Goal: Information Seeking & Learning: Check status

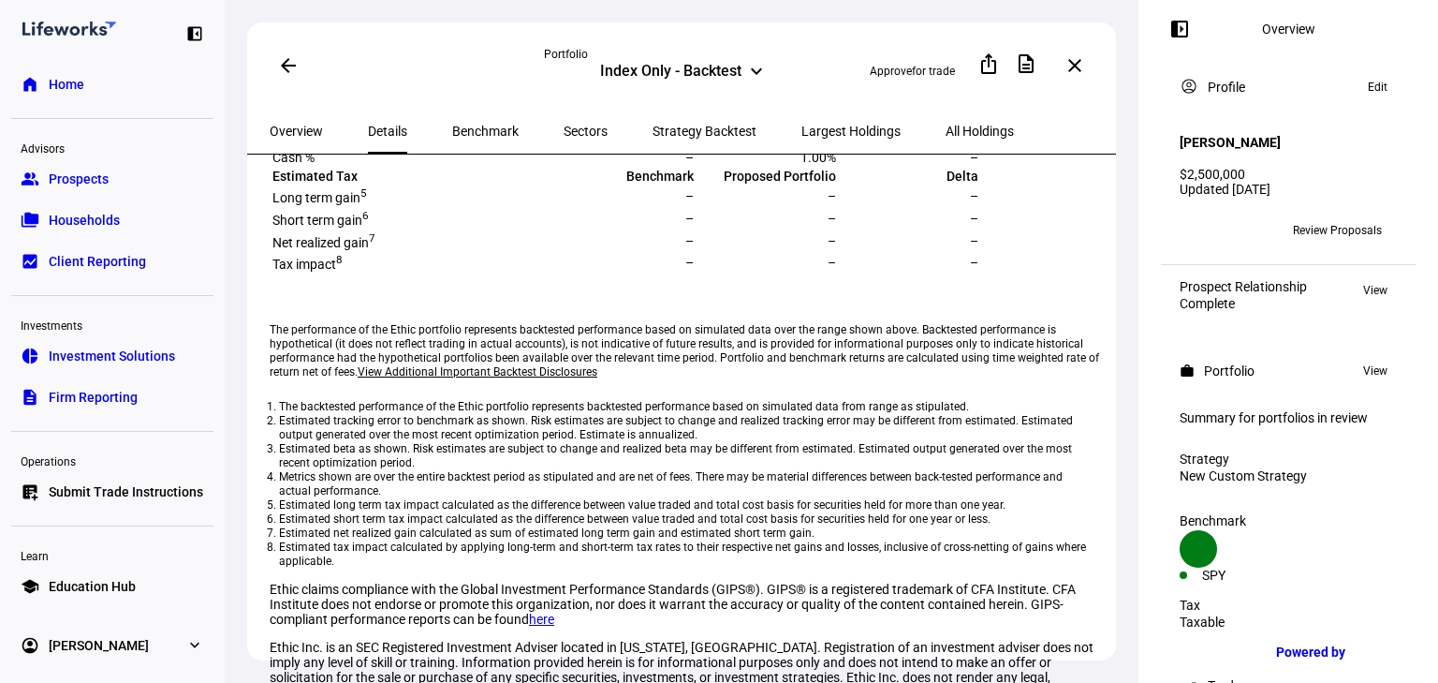
scroll to position [824, 0]
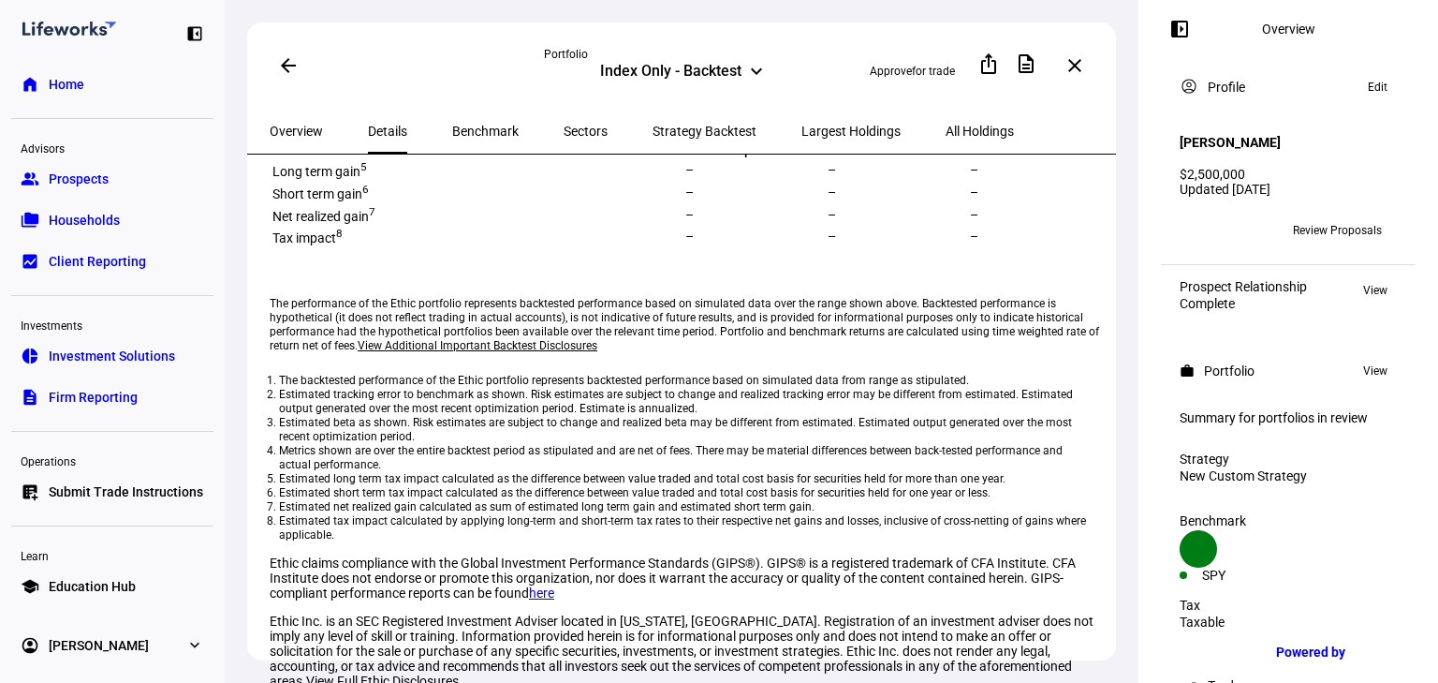
drag, startPoint x: 899, startPoint y: 400, endPoint x: 921, endPoint y: 393, distance: 23.4
click at [837, 92] on td "250" at bounding box center [767, 78] width 140 height 27
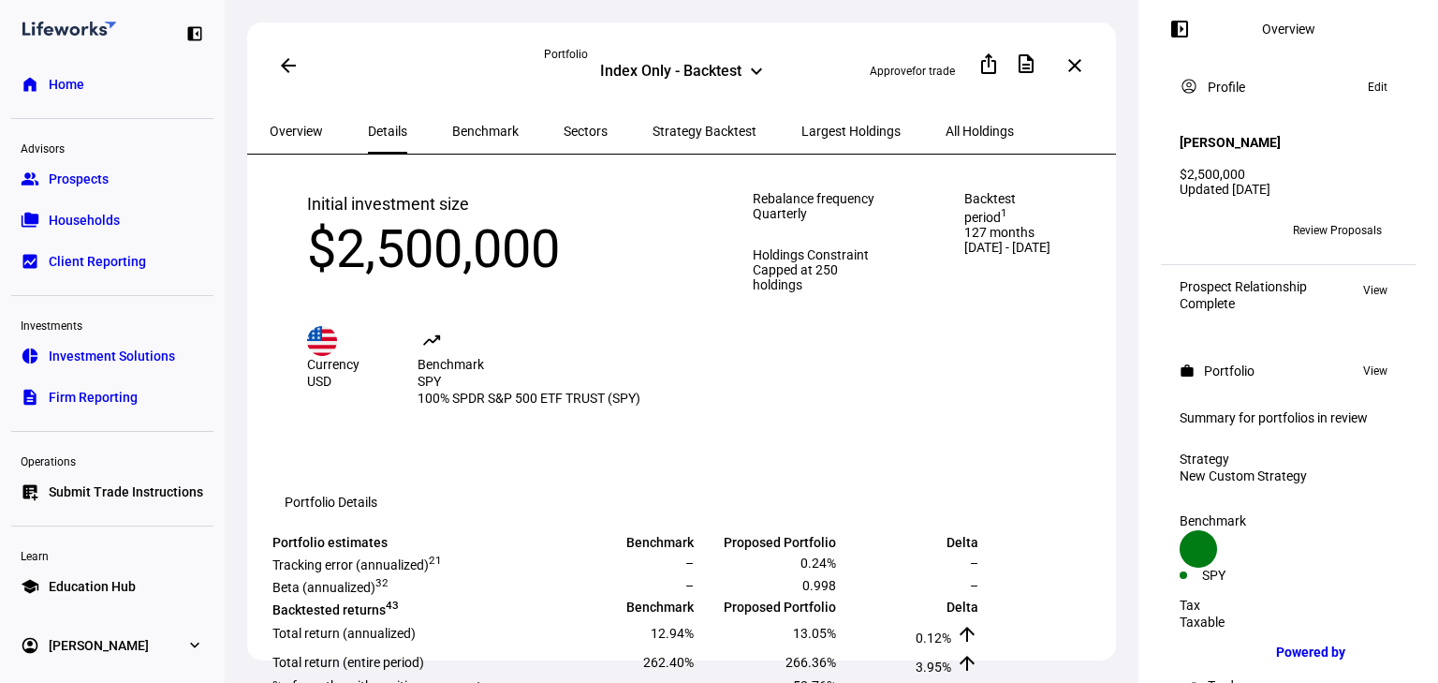
scroll to position [0, 0]
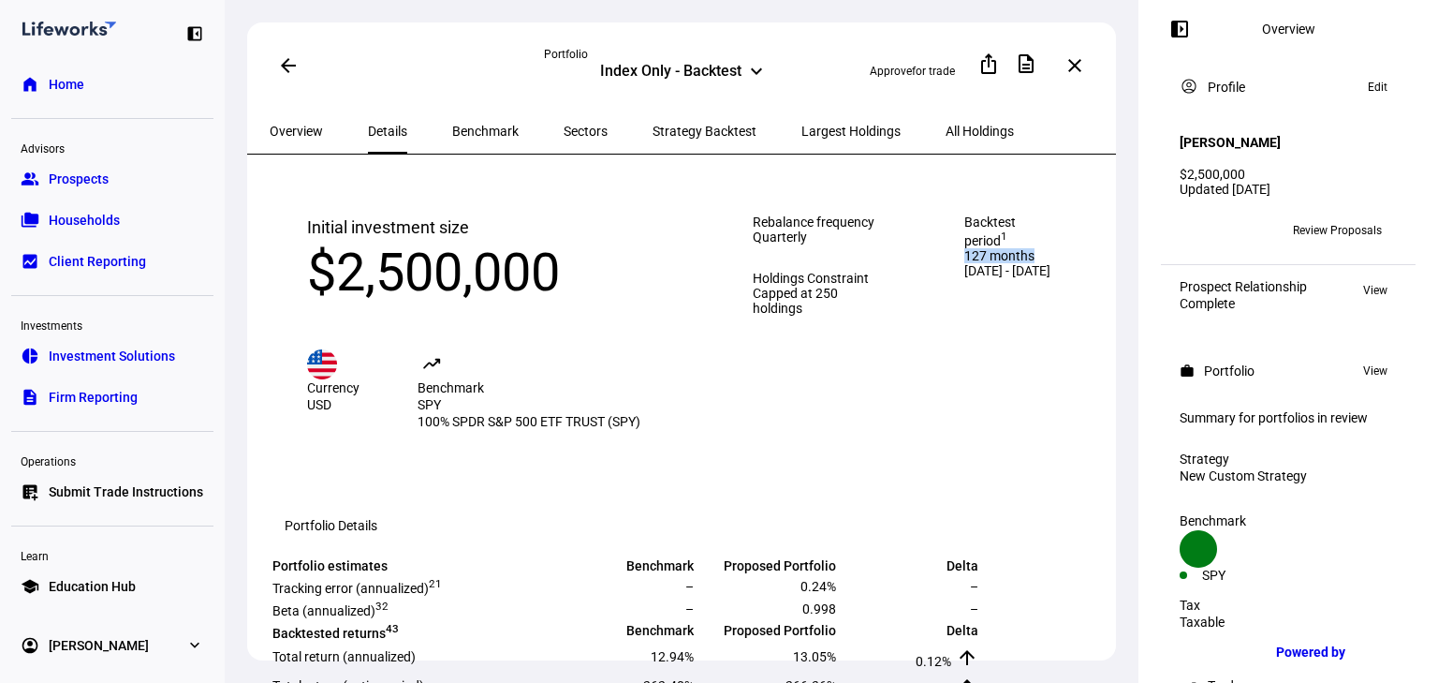
drag, startPoint x: 948, startPoint y: 258, endPoint x: 1020, endPoint y: 283, distance: 75.2
click at [1030, 263] on span "127 months" at bounding box center [1012, 255] width 97 height 15
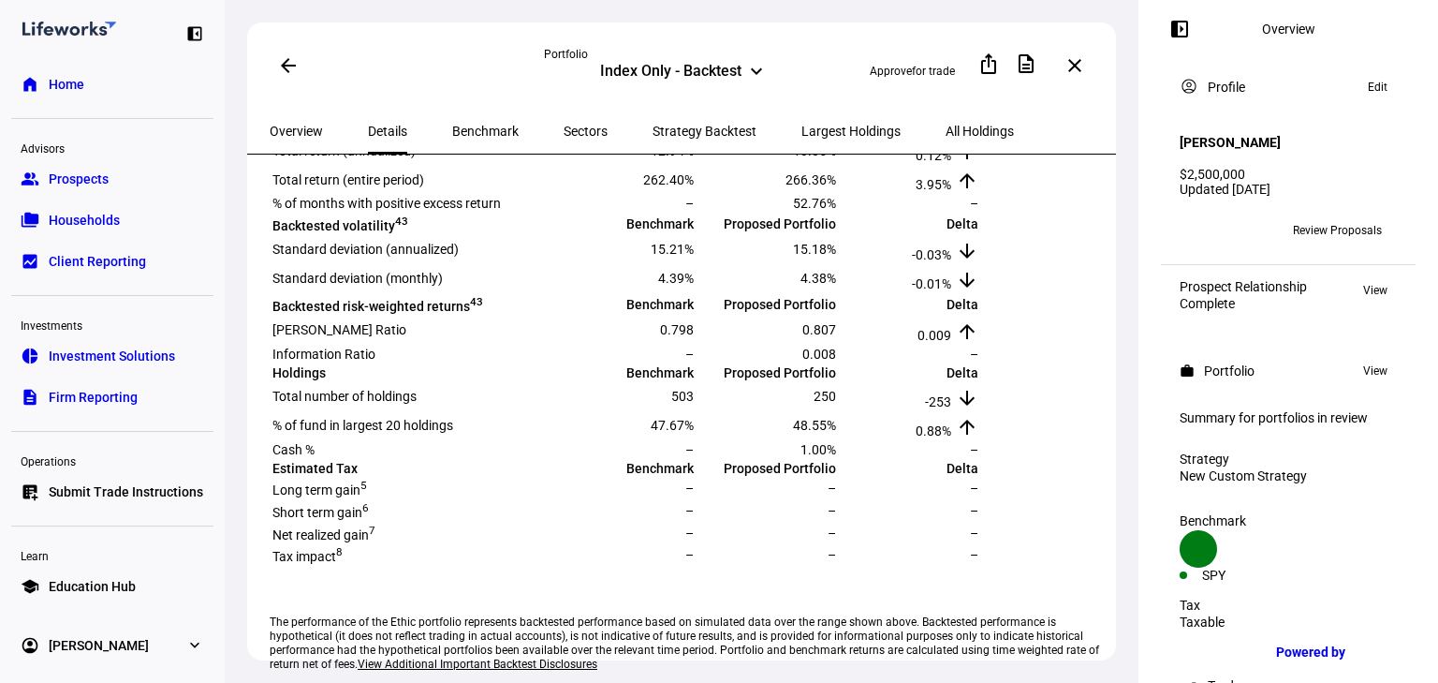
scroll to position [524, 0]
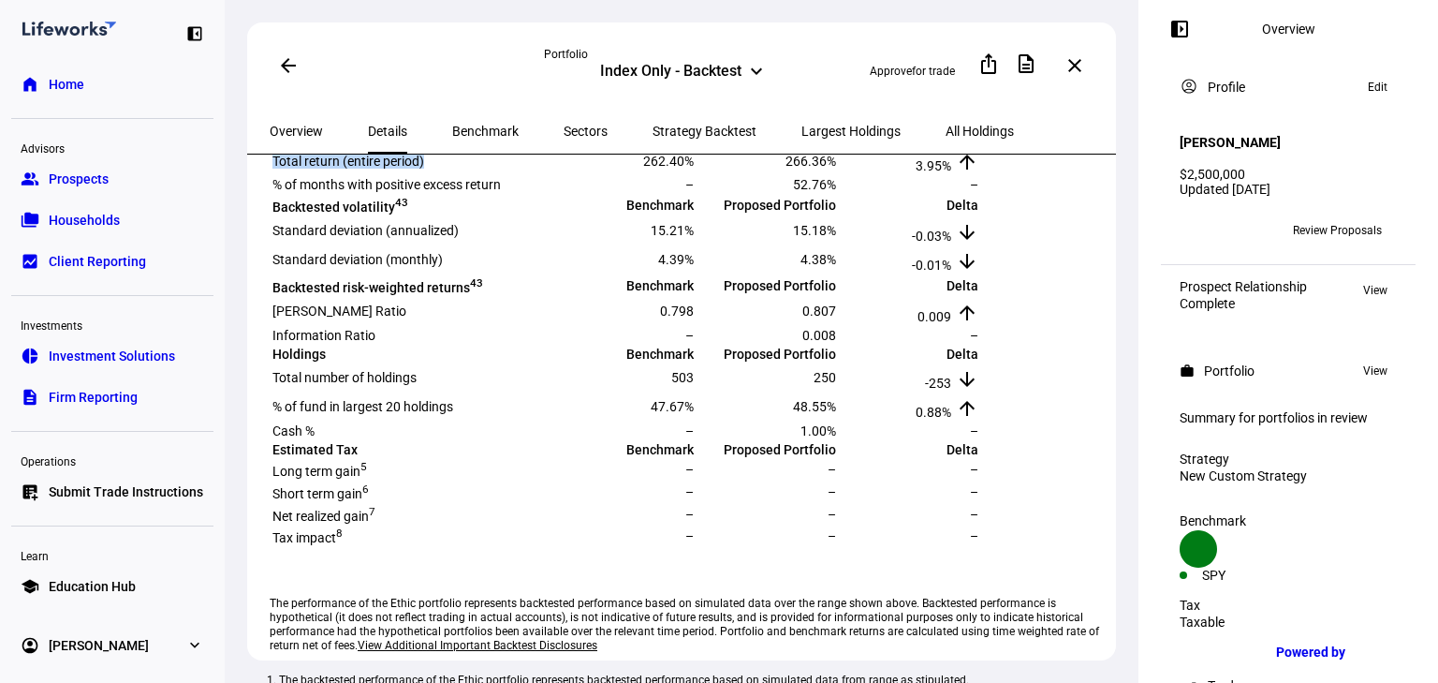
drag, startPoint x: 296, startPoint y: 315, endPoint x: 469, endPoint y: 322, distance: 173.4
click at [469, 174] on td "Total return (entire period)" at bounding box center [412, 160] width 281 height 27
drag, startPoint x: 1011, startPoint y: 316, endPoint x: 1047, endPoint y: 307, distance: 36.8
click at [979, 174] on td "3.95% arrow_upward" at bounding box center [909, 160] width 140 height 27
drag, startPoint x: 298, startPoint y: 309, endPoint x: 468, endPoint y: 321, distance: 170.8
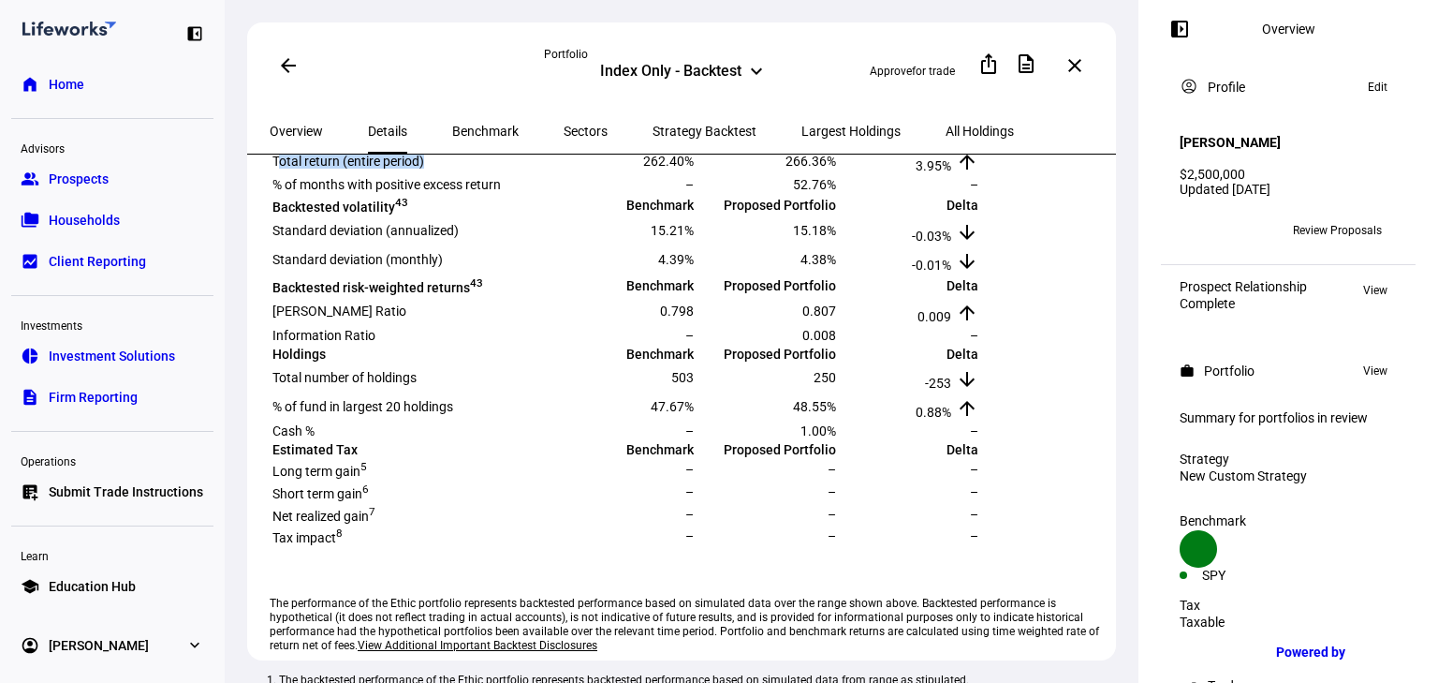
click at [468, 174] on td "Total return (entire period)" at bounding box center [412, 160] width 281 height 27
click at [479, 174] on td "Total return (entire period)" at bounding box center [412, 160] width 281 height 27
click at [305, 174] on td "Total return (entire period)" at bounding box center [412, 160] width 281 height 27
drag, startPoint x: 1010, startPoint y: 272, endPoint x: 1048, endPoint y: 272, distance: 37.5
click at [979, 145] on td "0.12% arrow_upward" at bounding box center [909, 131] width 140 height 27
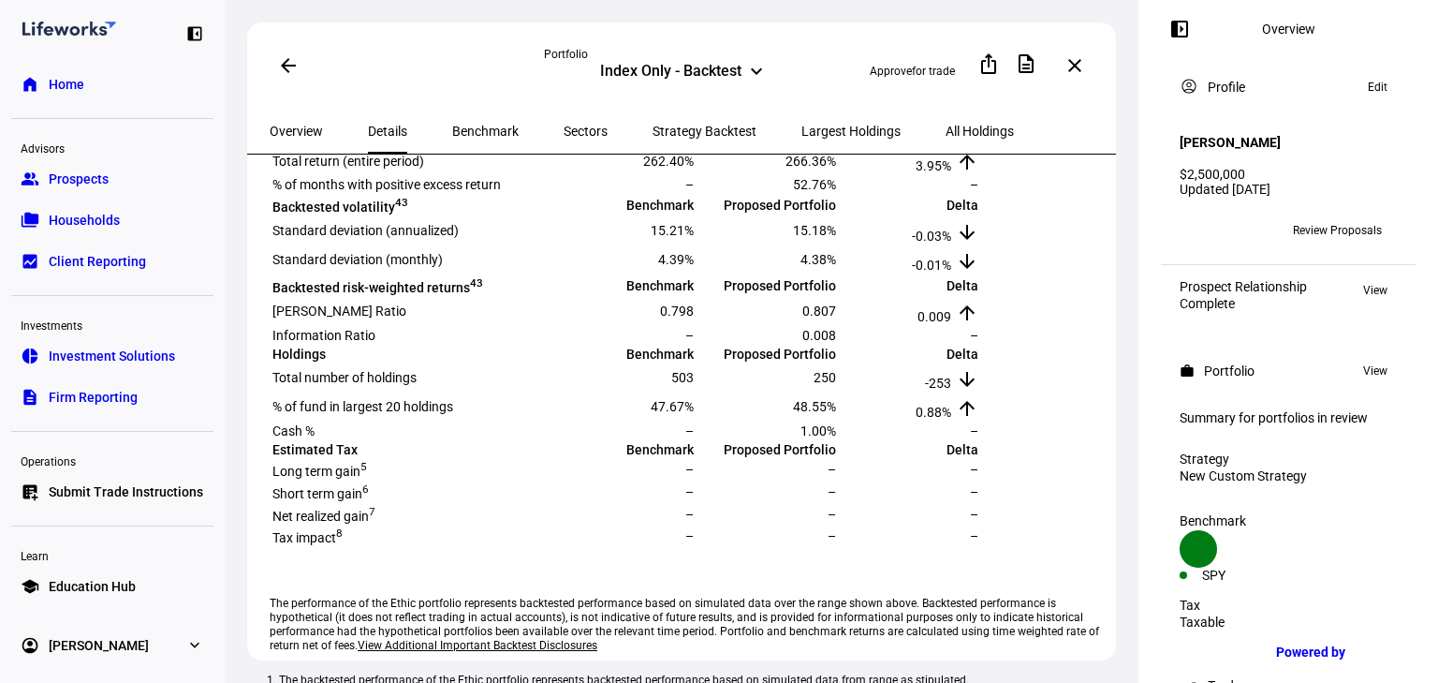
drag, startPoint x: 714, startPoint y: 272, endPoint x: 763, endPoint y: 266, distance: 49.0
click at [763, 145] on tr "Total return (annualized) 12.94% 13.05% 0.12% arrow_upward" at bounding box center [626, 131] width 708 height 27
click at [836, 140] on span "13.05%" at bounding box center [814, 132] width 43 height 15
drag, startPoint x: 879, startPoint y: 266, endPoint x: 923, endPoint y: 267, distance: 44.0
click at [837, 145] on td "13.05%" at bounding box center [767, 131] width 140 height 27
